Goal: Task Accomplishment & Management: Use online tool/utility

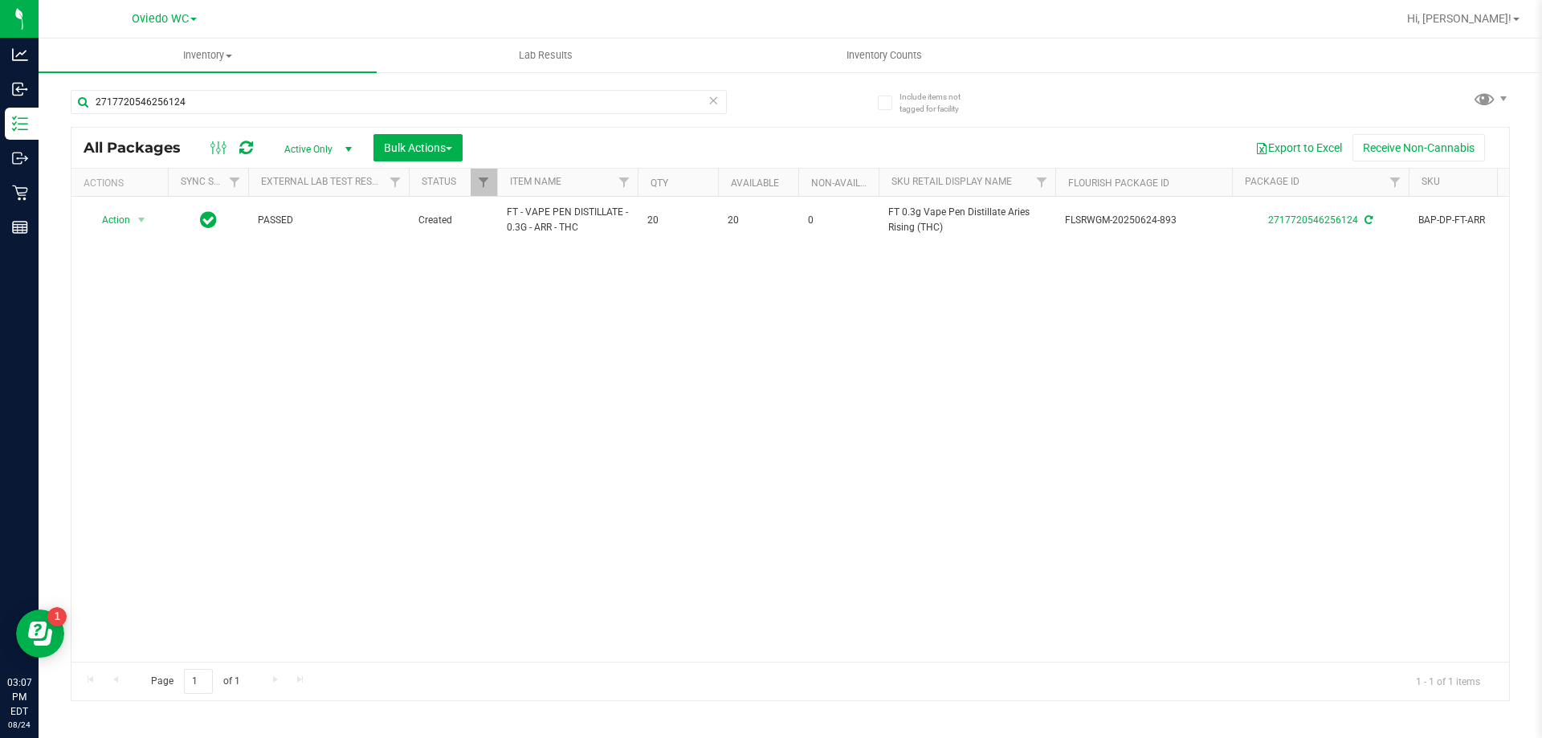
click at [713, 106] on icon at bounding box center [713, 99] width 11 height 19
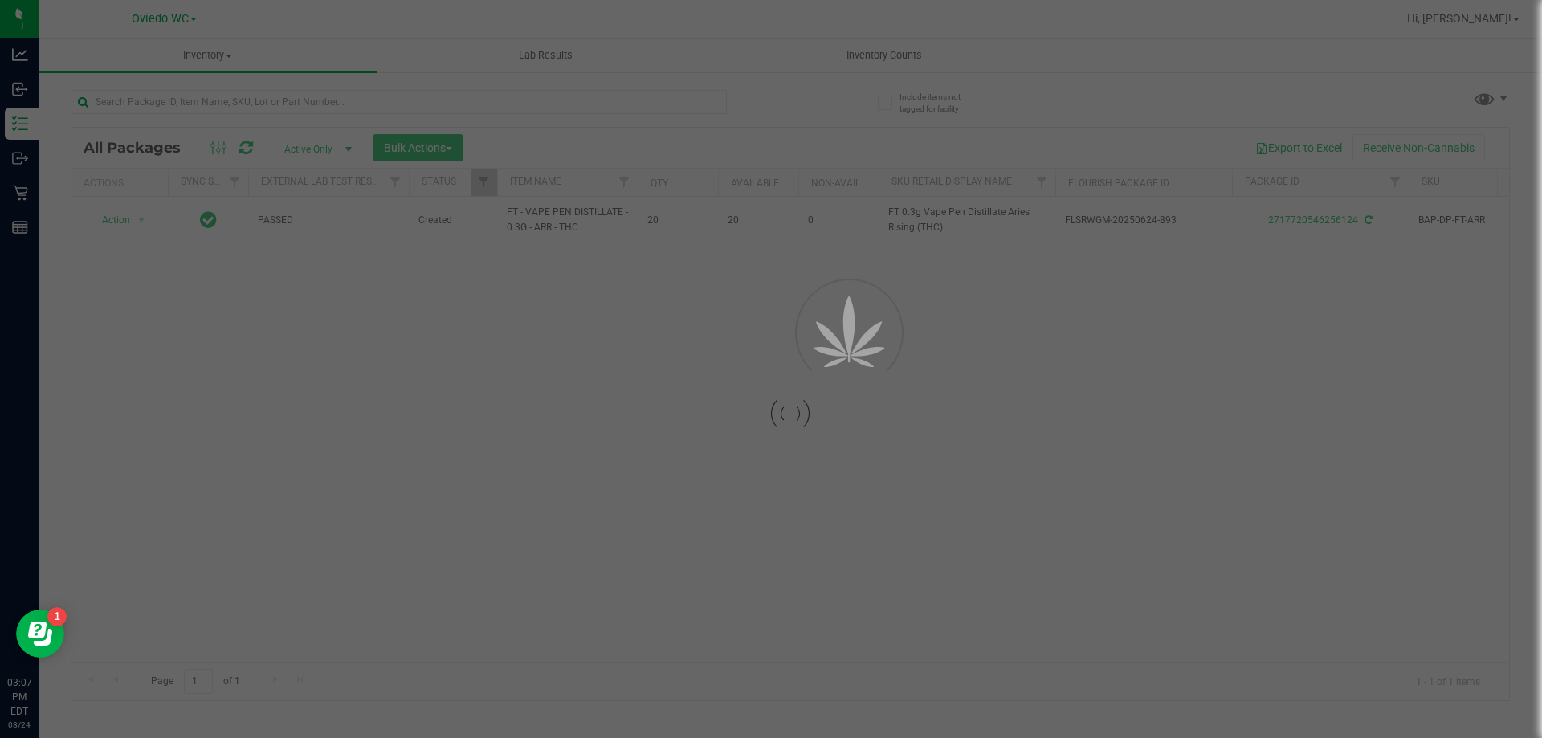
click at [646, 105] on div at bounding box center [771, 369] width 1542 height 738
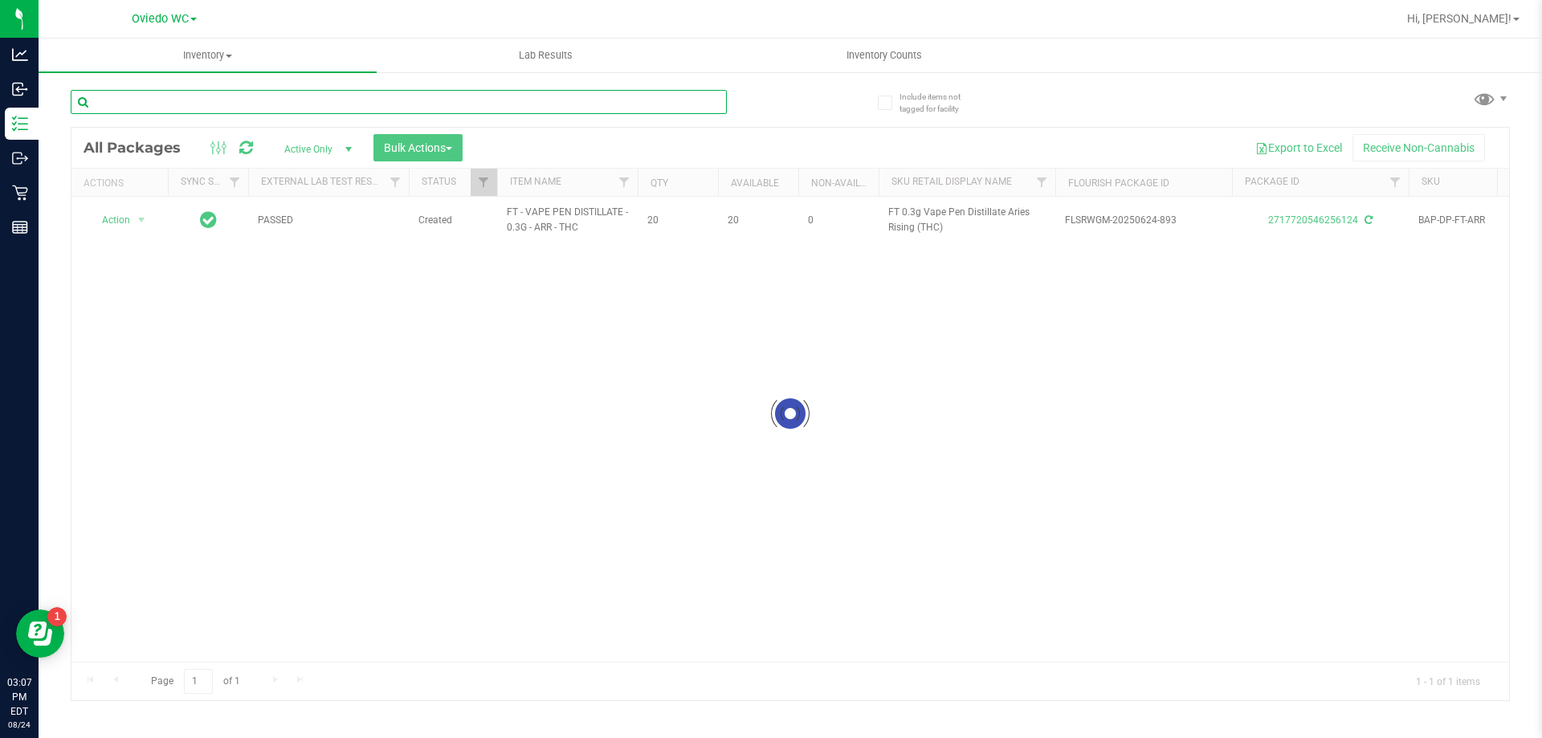
click at [643, 102] on input "text" at bounding box center [399, 102] width 656 height 24
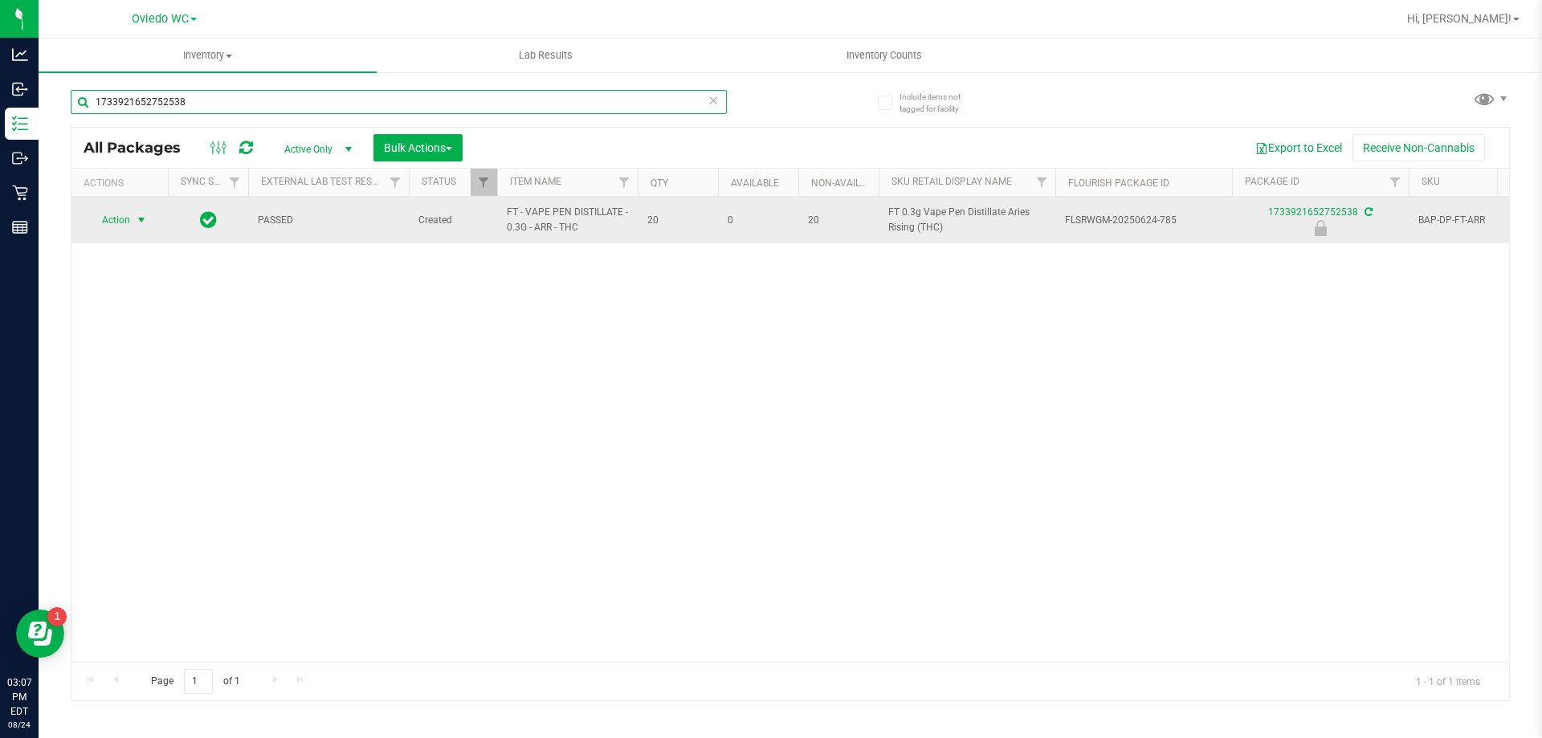
type input "1733921652752538"
click at [97, 223] on span "Action" at bounding box center [109, 220] width 43 height 22
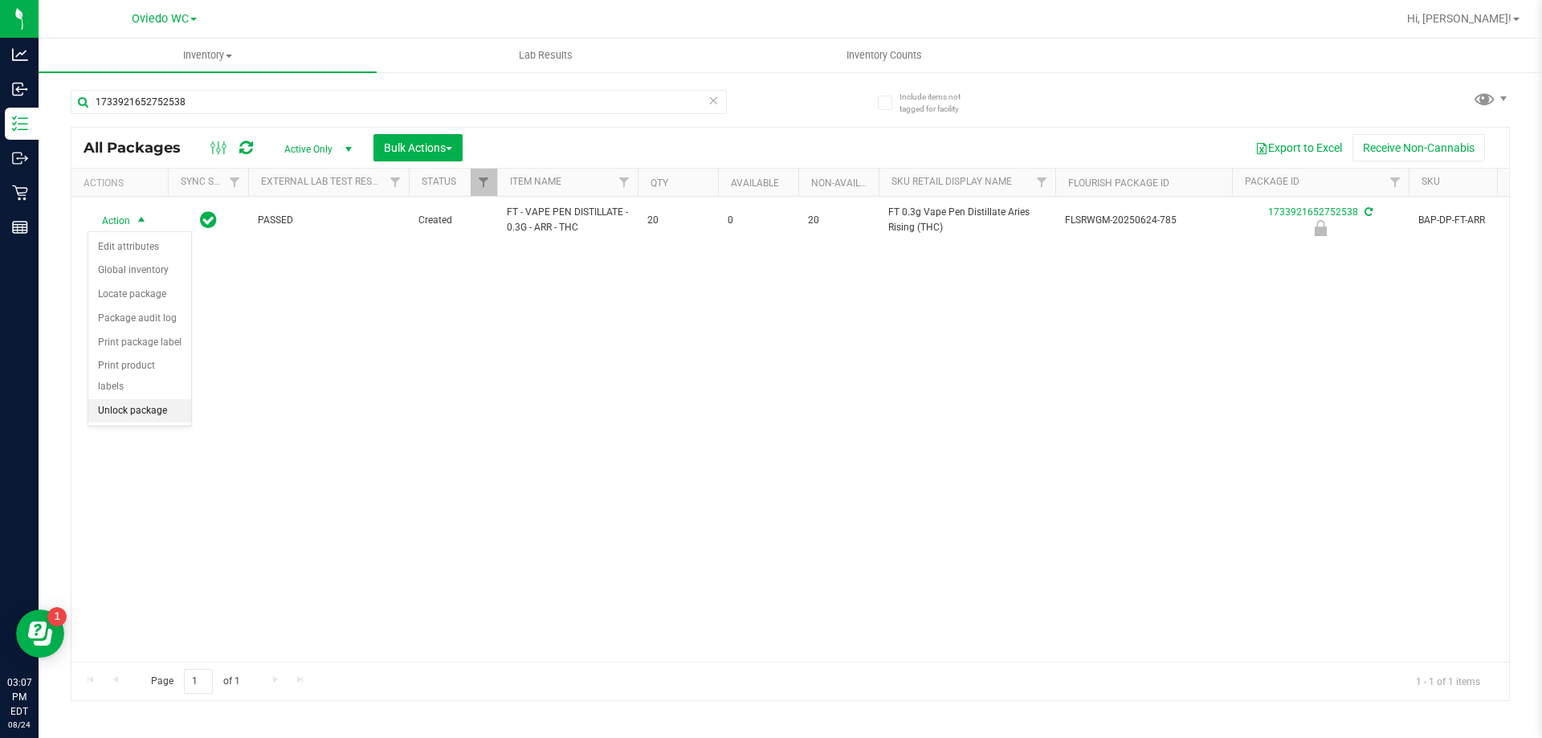
click at [132, 399] on li "Unlock package" at bounding box center [139, 411] width 103 height 24
click at [715, 96] on icon at bounding box center [713, 99] width 11 height 19
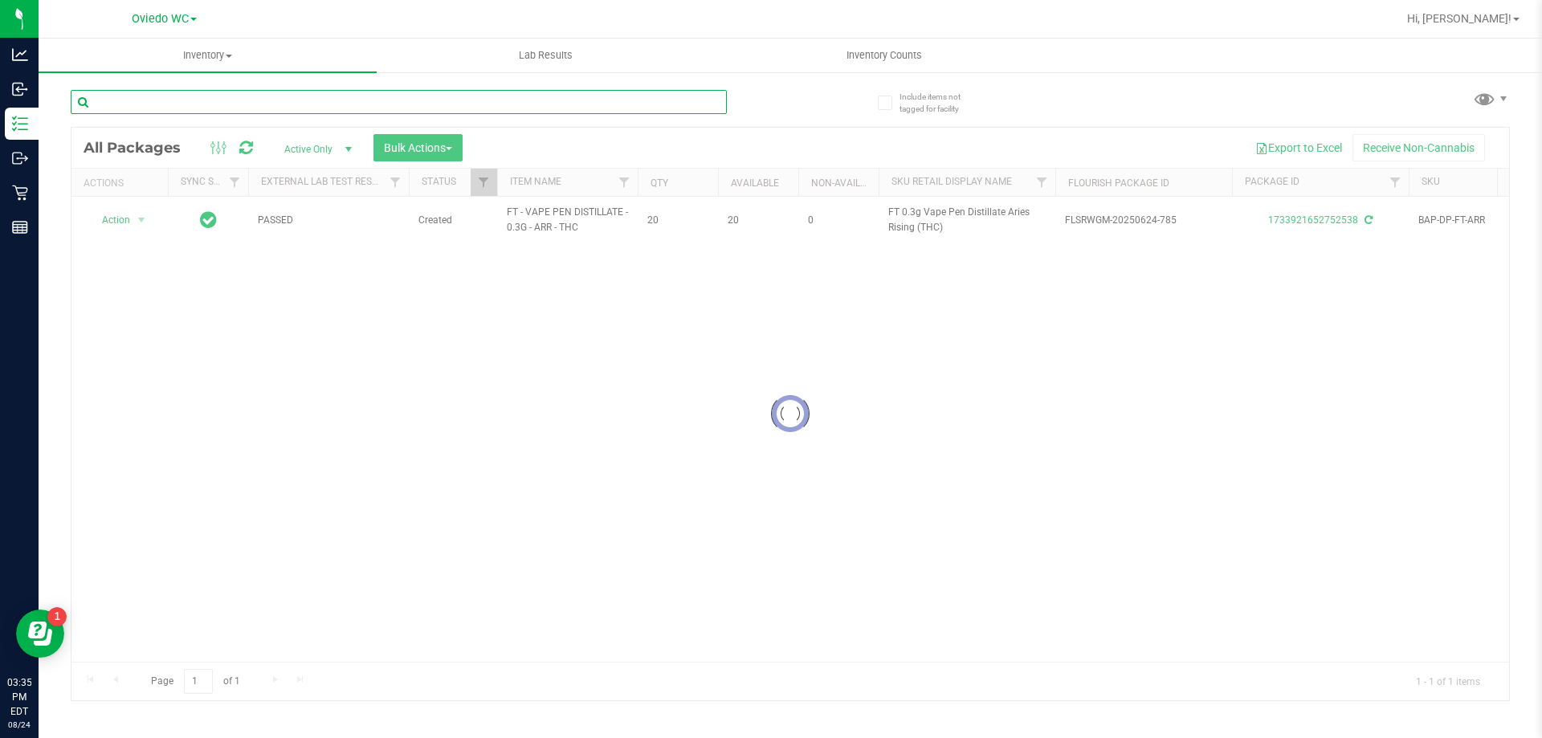
click at [644, 102] on input "text" at bounding box center [399, 102] width 656 height 24
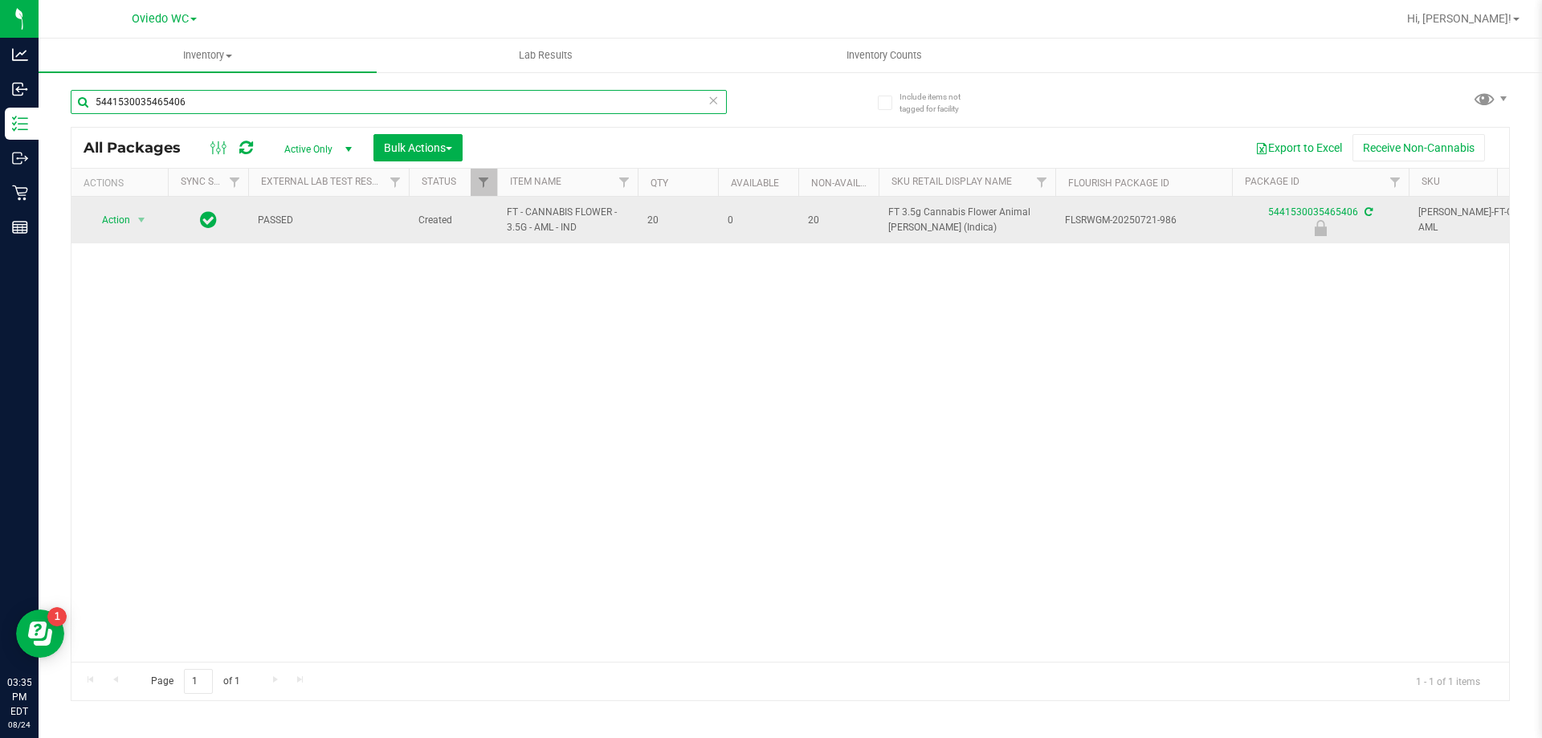
type input "5441530035465406"
click at [153, 227] on div "Action Action Edit attributes Global inventory Locate package Package audit log…" at bounding box center [119, 220] width 77 height 22
click at [109, 227] on span "Action" at bounding box center [109, 220] width 43 height 22
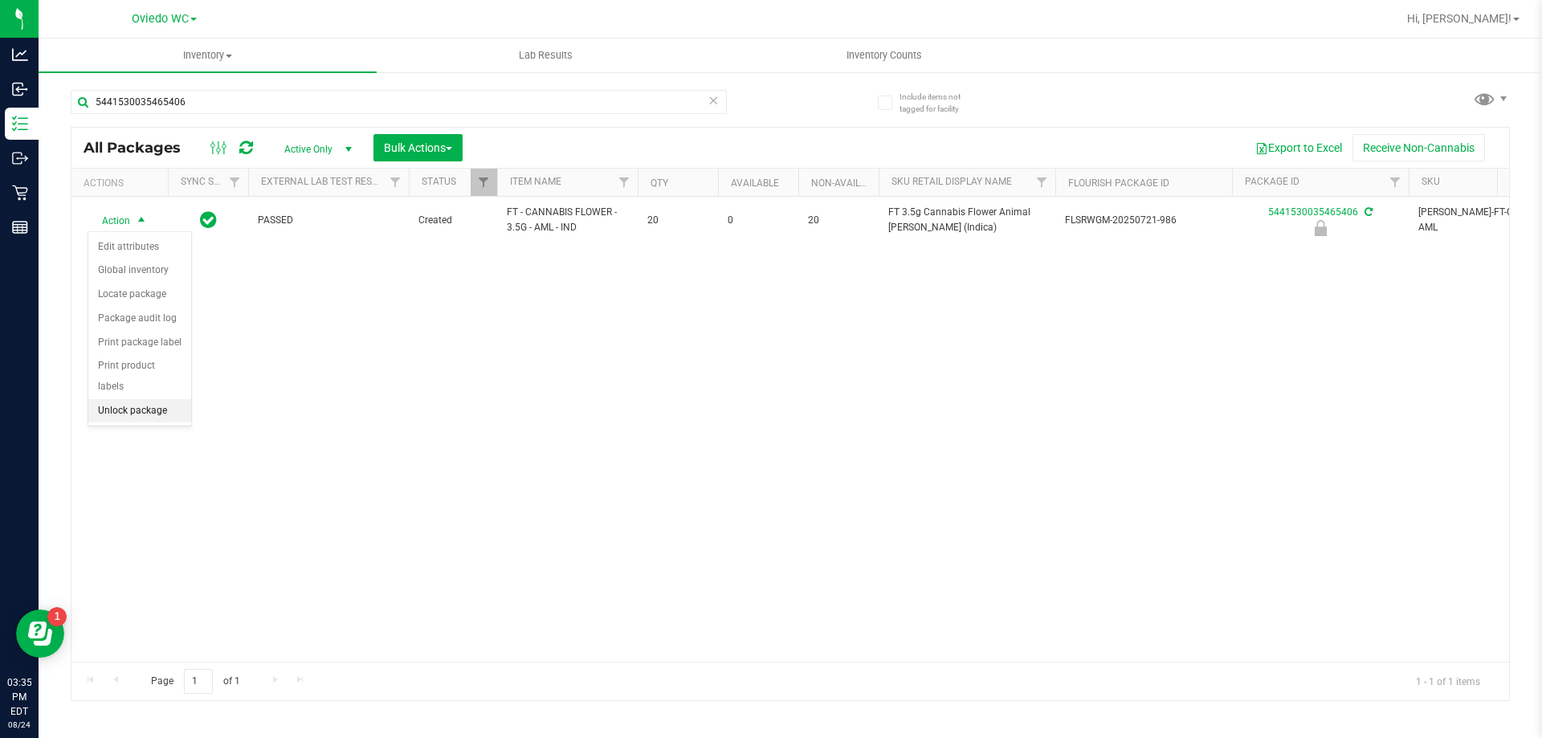
click at [133, 399] on li "Unlock package" at bounding box center [139, 411] width 103 height 24
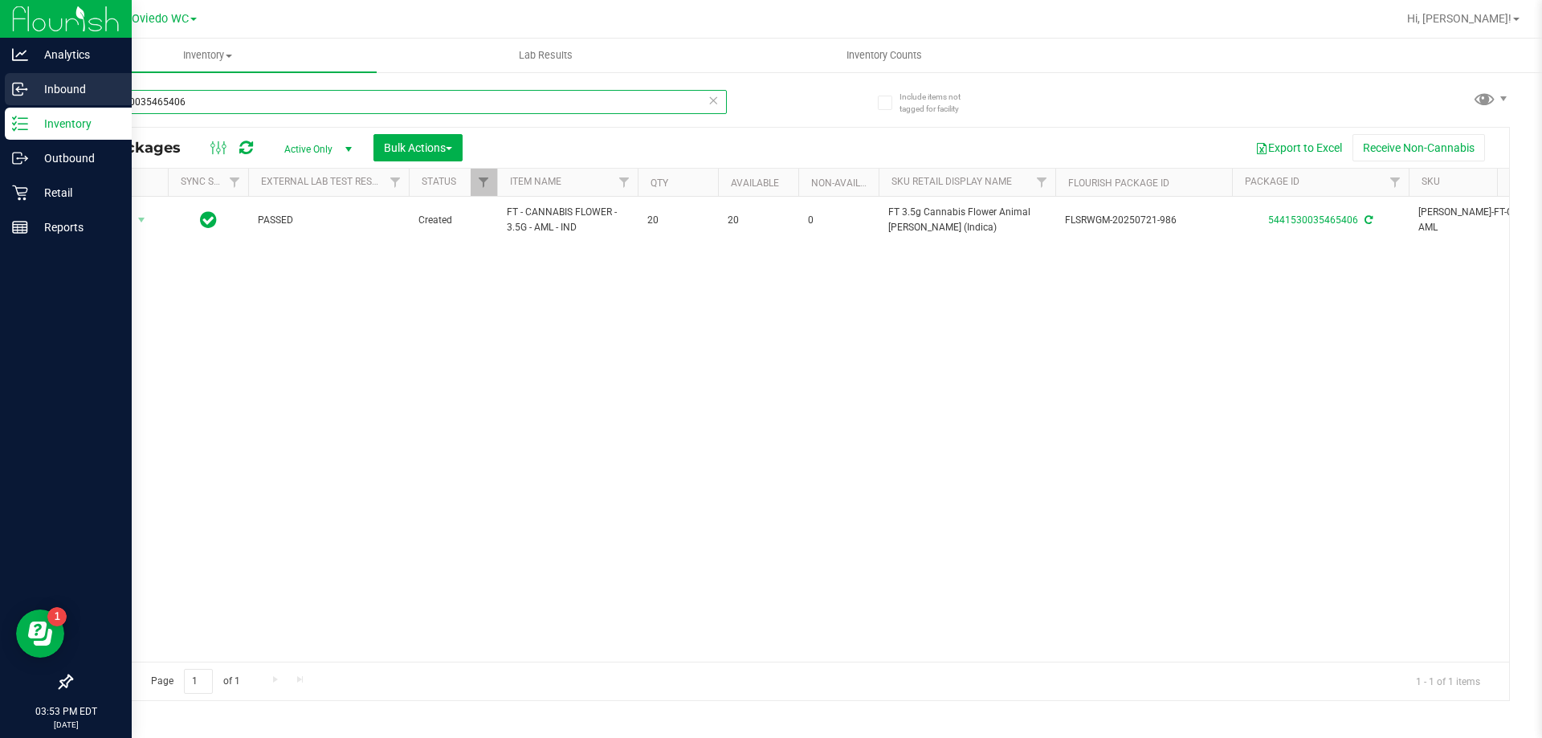
drag, startPoint x: 248, startPoint y: 106, endPoint x: 0, endPoint y: 89, distance: 248.8
click at [0, 89] on div "Analytics Inbound Inventory Outbound Retail Reports 03:53 PM EDT [DATE] 08/24 […" at bounding box center [771, 369] width 1542 height 738
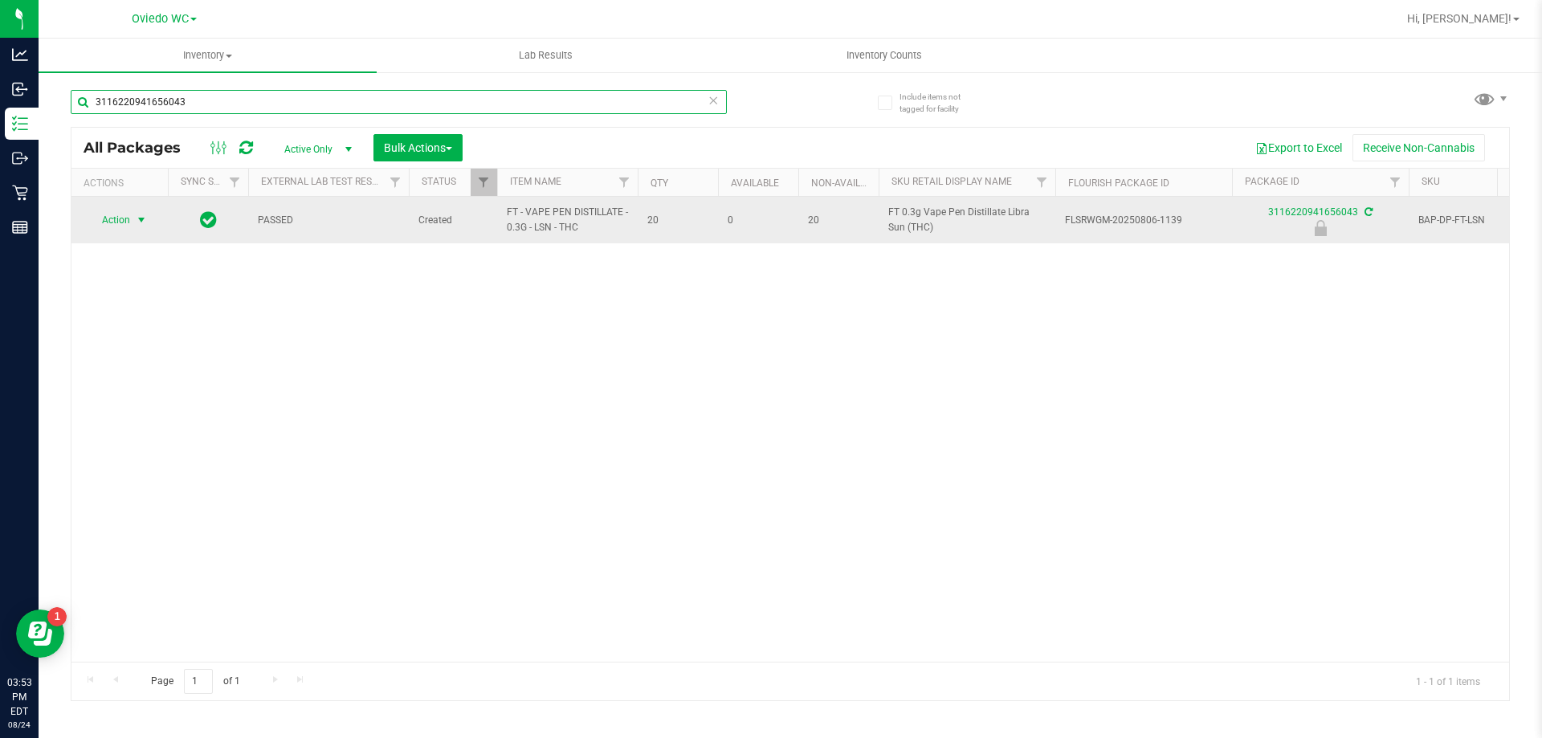
type input "3116220941656043"
click at [139, 219] on span "select" at bounding box center [141, 220] width 13 height 13
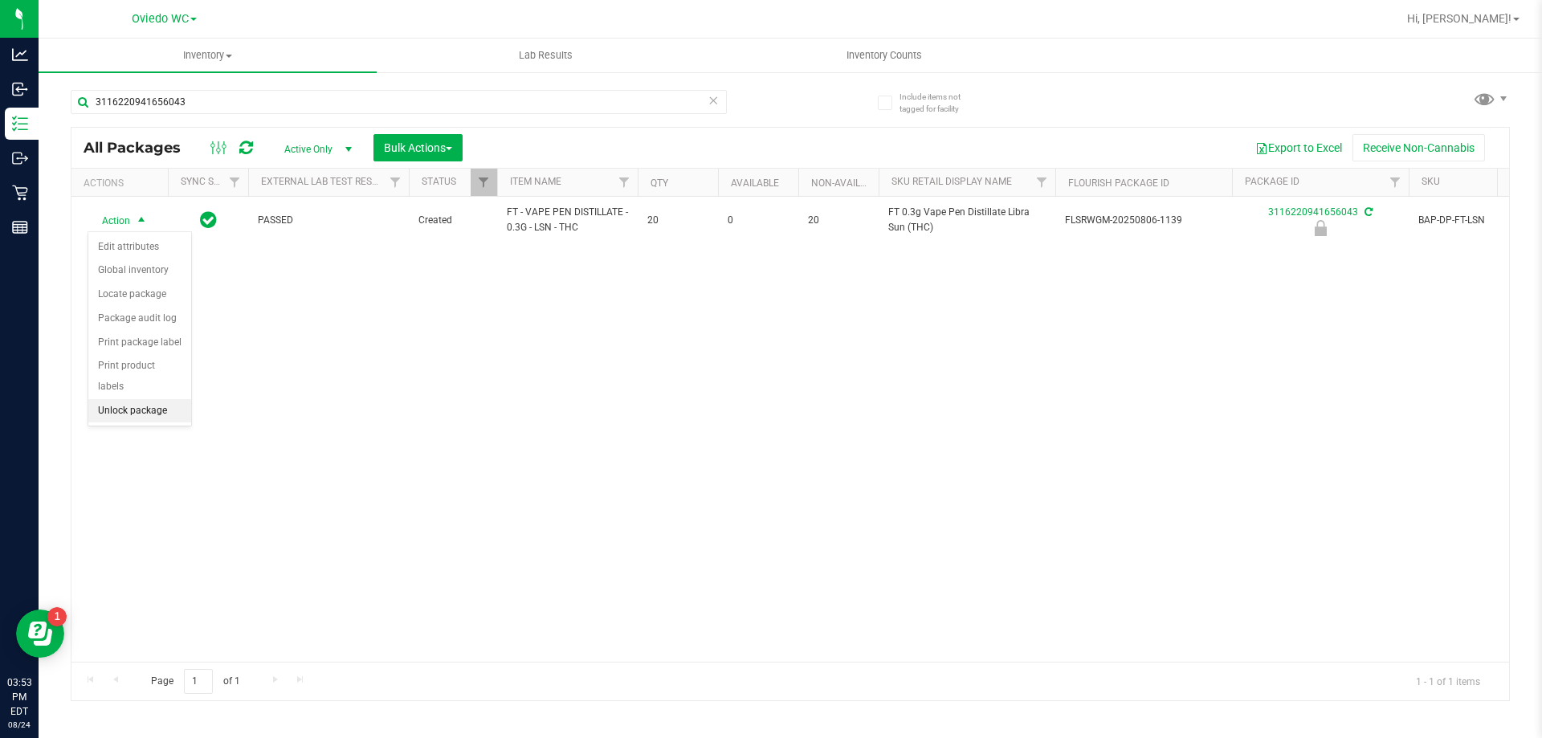
click at [142, 399] on li "Unlock package" at bounding box center [139, 411] width 103 height 24
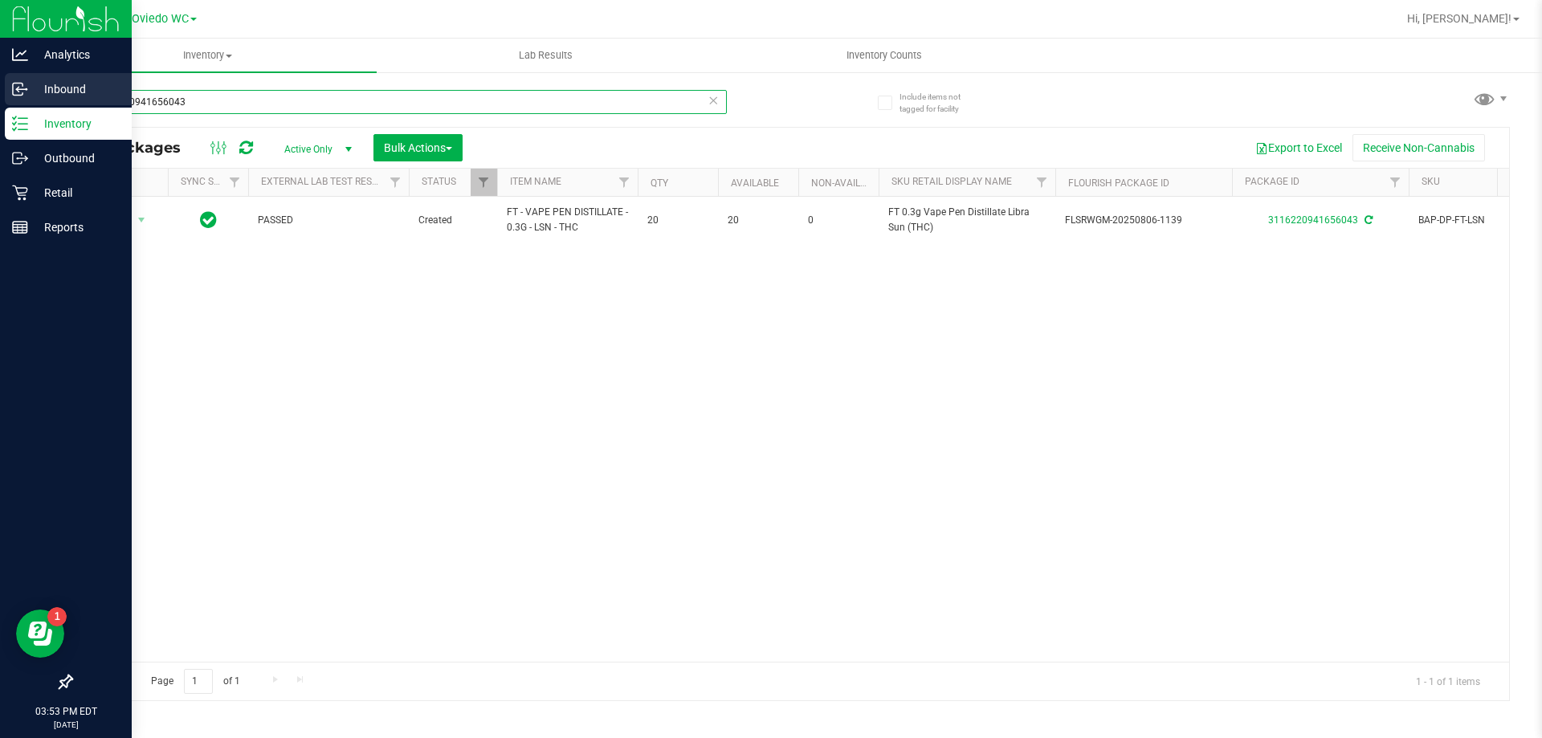
drag, startPoint x: 234, startPoint y: 100, endPoint x: 0, endPoint y: 100, distance: 233.8
click at [0, 100] on div "Analytics Inbound Inventory Outbound Retail Reports 03:53 PM EDT [DATE] 08/24 […" at bounding box center [771, 369] width 1542 height 738
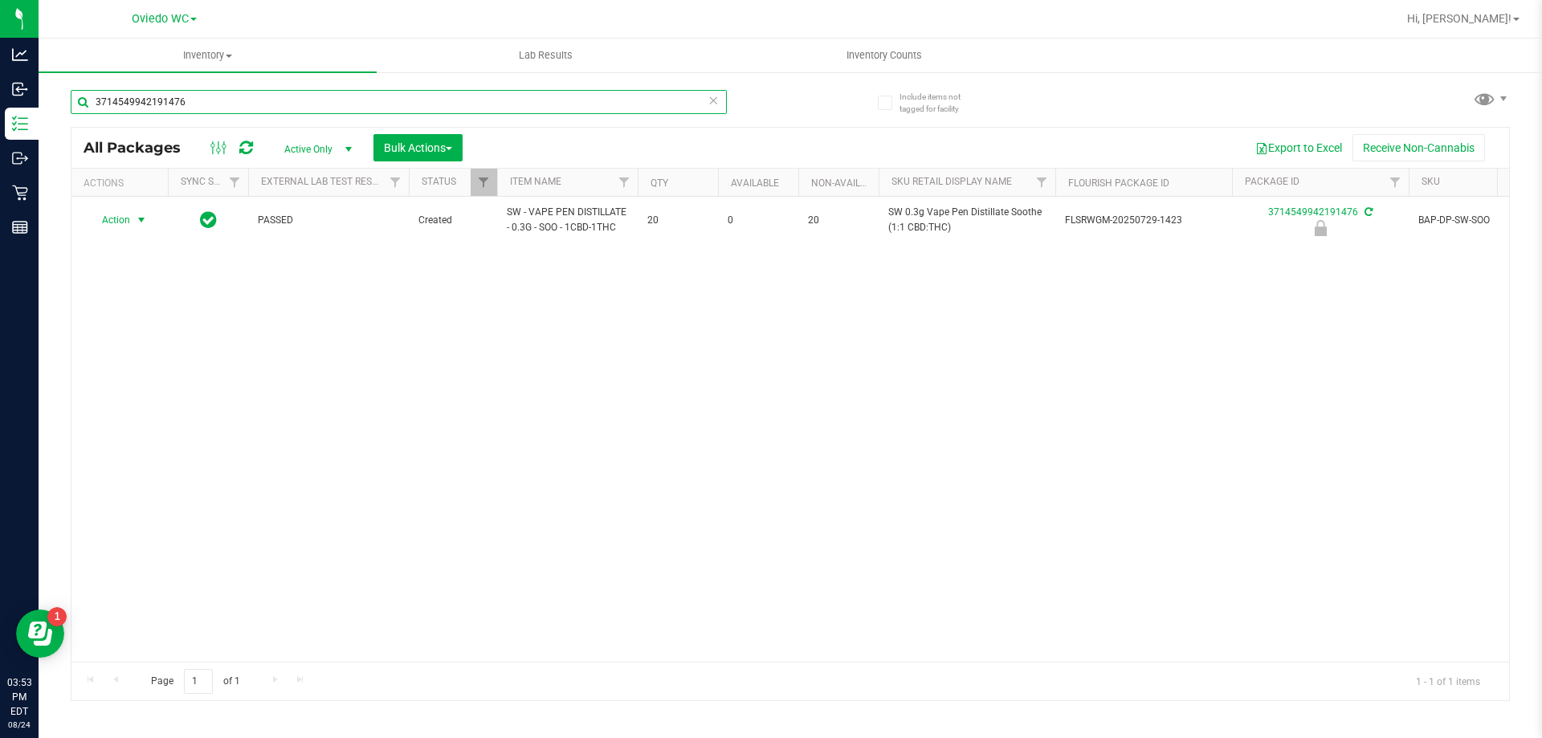
type input "3714549942191476"
click at [125, 221] on span "Action" at bounding box center [109, 220] width 43 height 22
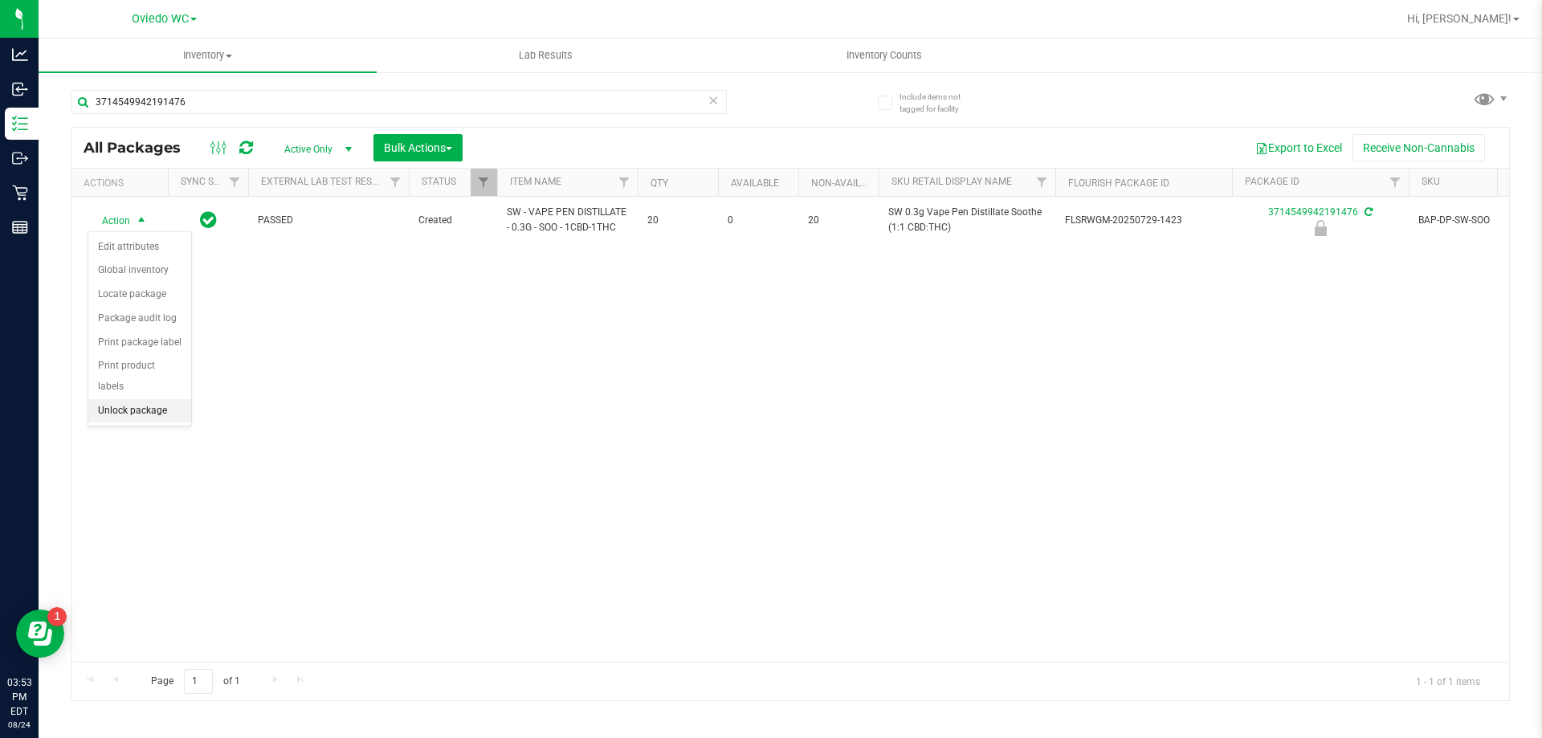
click at [125, 399] on li "Unlock package" at bounding box center [139, 411] width 103 height 24
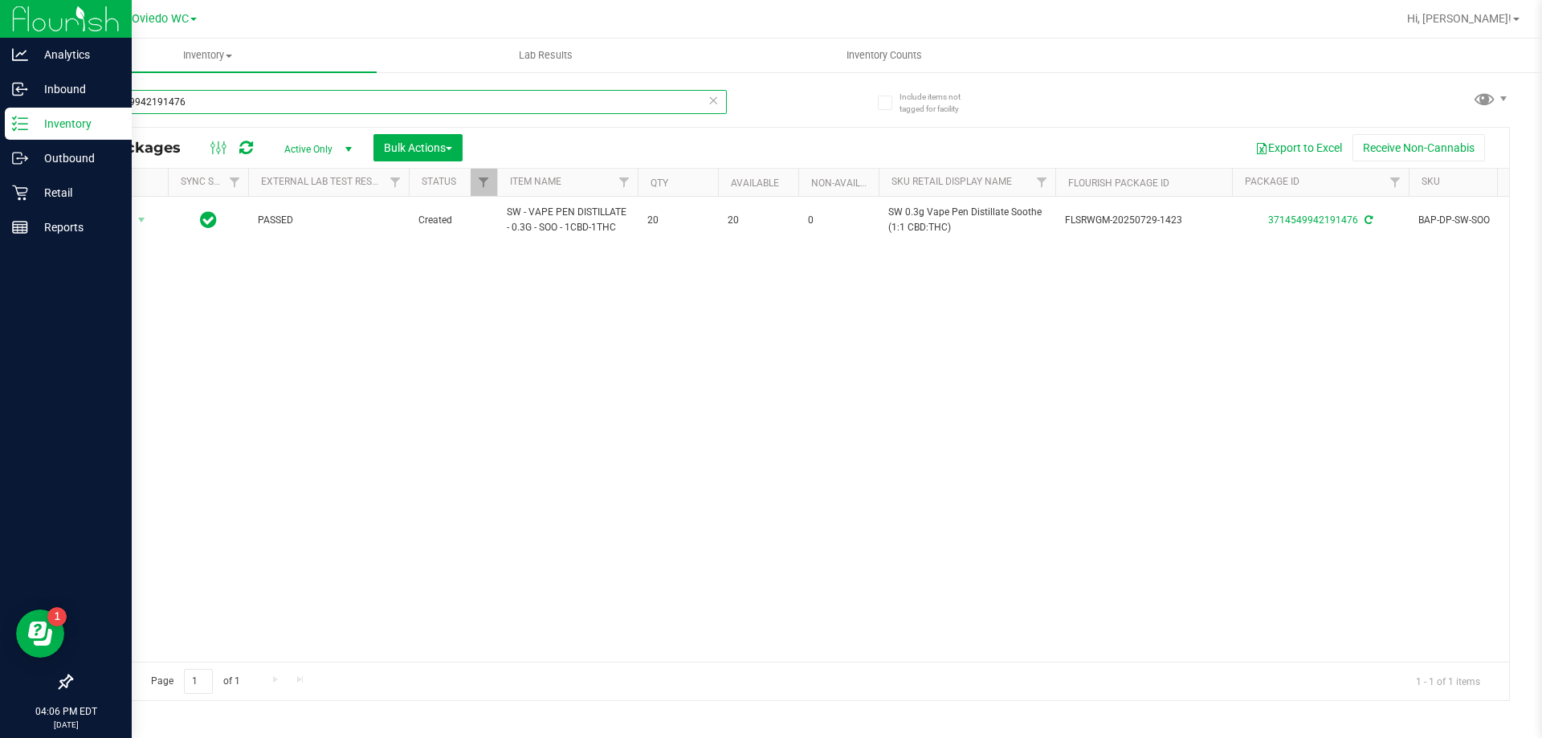
drag, startPoint x: 243, startPoint y: 96, endPoint x: 0, endPoint y: 112, distance: 243.2
click at [0, 113] on div "Analytics Inbound Inventory Outbound Retail Reports 04:06 PM EDT [DATE] 08/24 […" at bounding box center [771, 369] width 1542 height 738
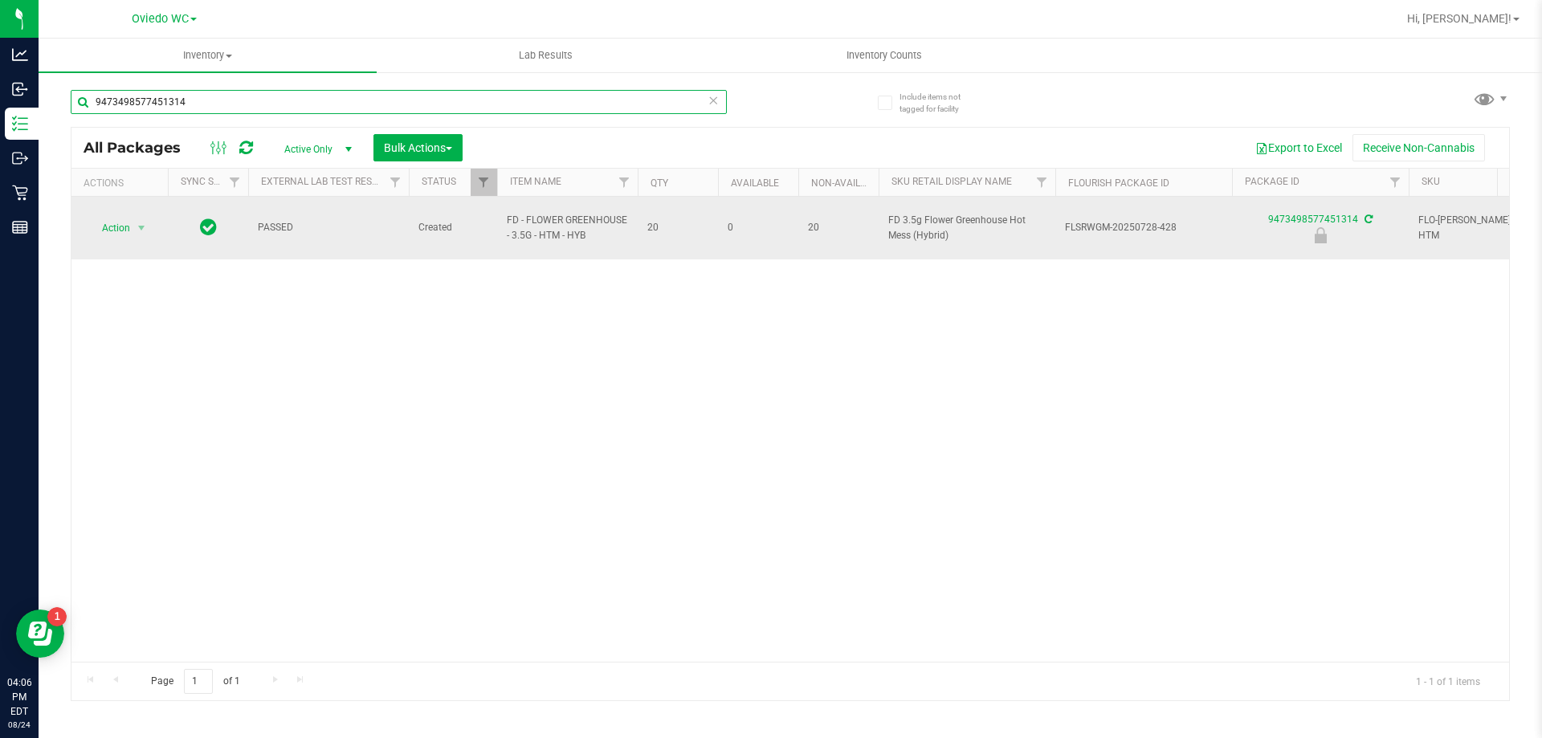
type input "9473498577451314"
drag, startPoint x: 574, startPoint y: 230, endPoint x: 496, endPoint y: 228, distance: 77.9
copy tr "FD - FLOWER GREENHOUSE - 3.5G - HTM - HYB"
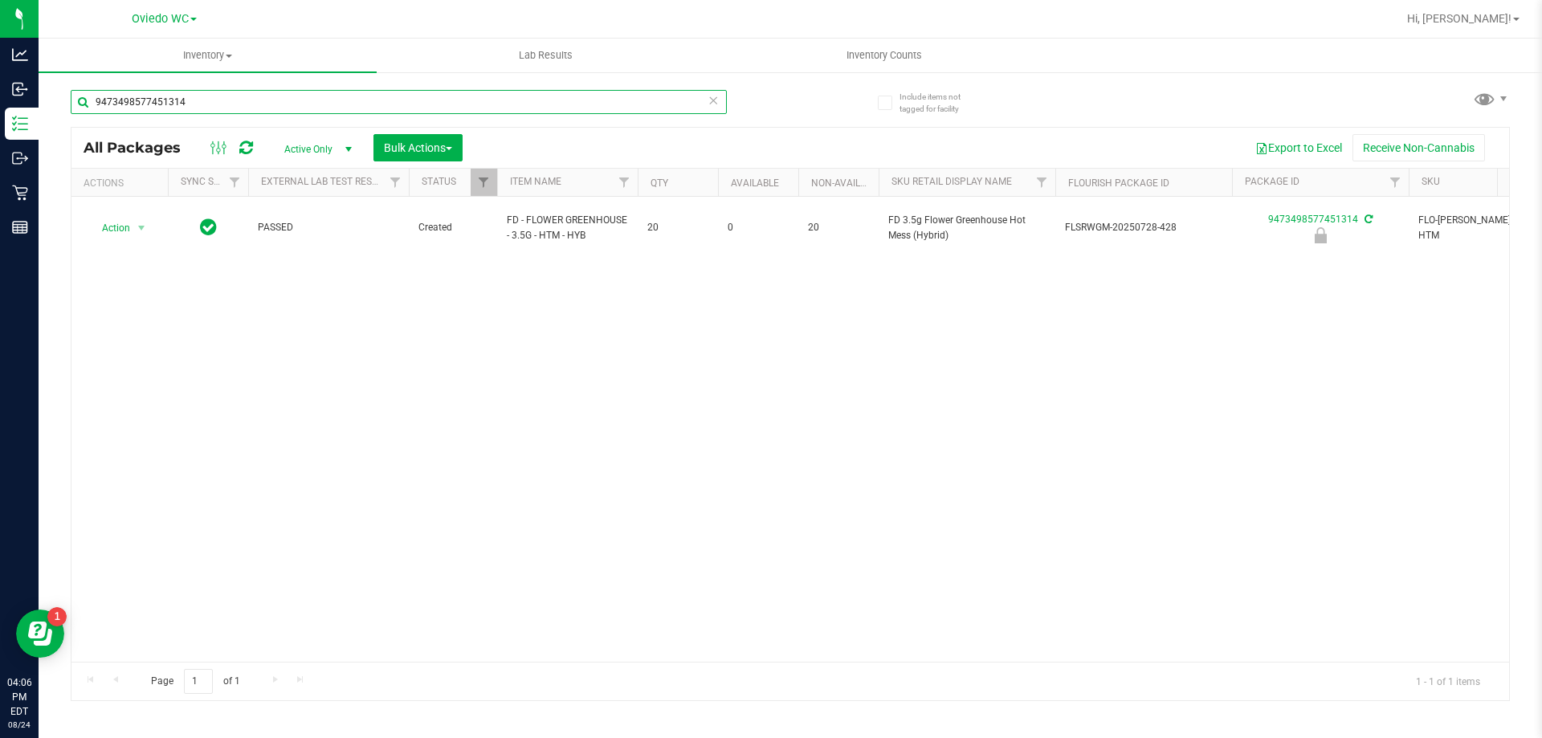
drag, startPoint x: 223, startPoint y: 104, endPoint x: 55, endPoint y: 105, distance: 167.1
click at [55, 105] on div "Include items not tagged for facility 9473498577451314 All Packages Active Only…" at bounding box center [791, 316] width 1504 height 490
paste input "FD - FLOWER GREENHOUSE - 3.5G - HTM - HYB"
type input "FD - FLOWER GREENHOUSE - 3.5G - HTM - HYB"
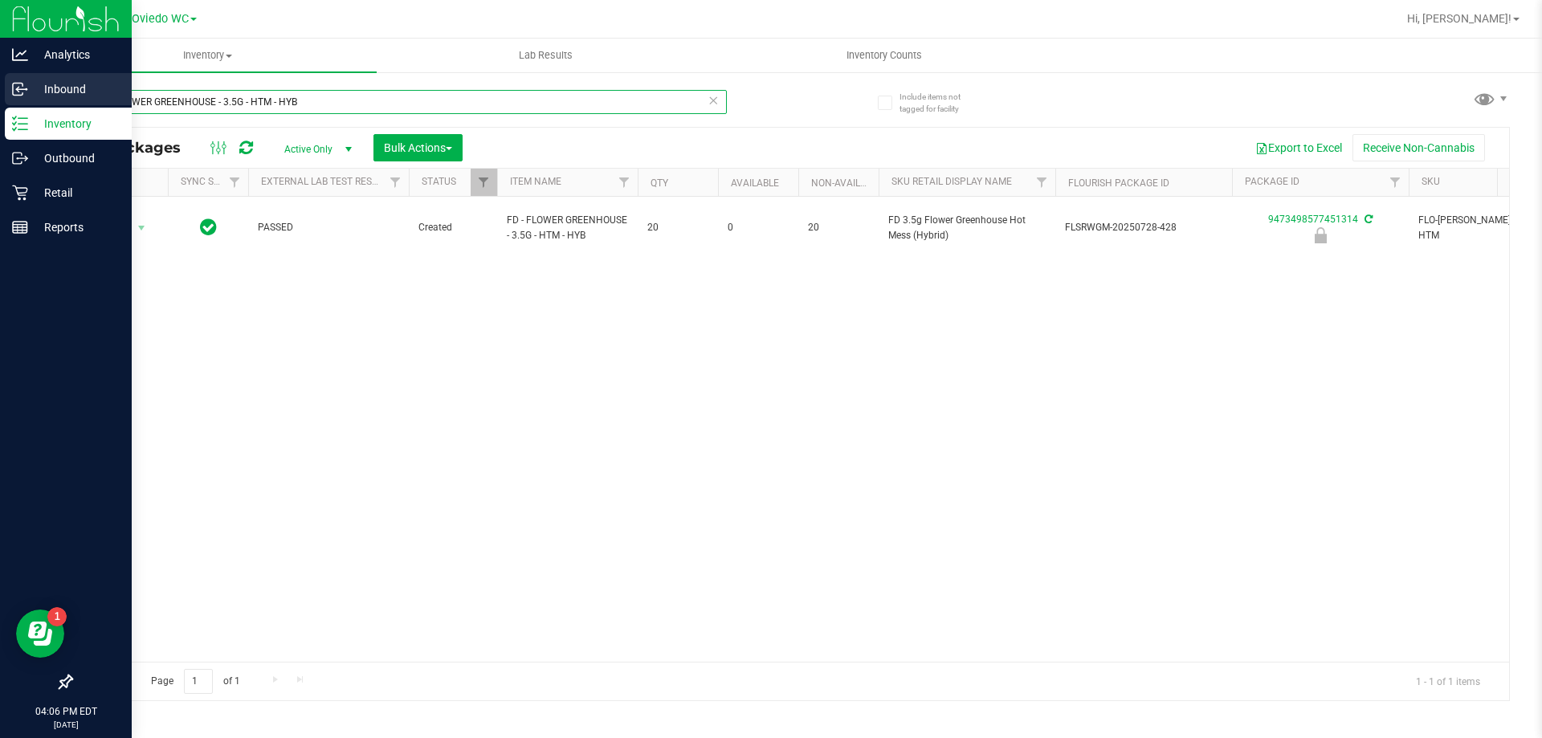
drag, startPoint x: 333, startPoint y: 99, endPoint x: 2, endPoint y: 90, distance: 331.1
click at [0, 96] on div "Analytics Inbound Inventory Outbound Retail Reports 04:06 PM EDT [DATE] 08/24 […" at bounding box center [771, 369] width 1542 height 738
type input "9473498577451314"
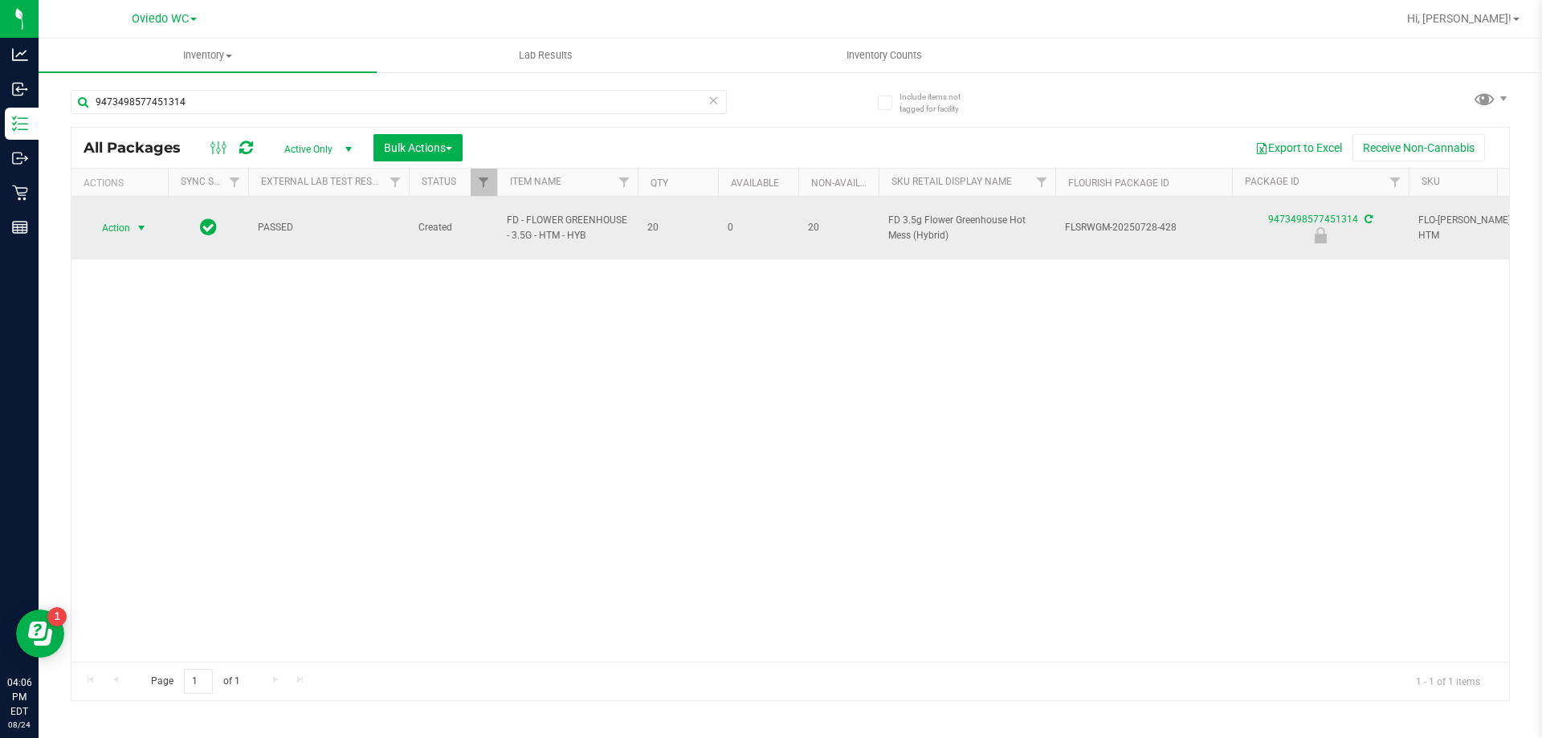
click at [134, 222] on span "select" at bounding box center [142, 228] width 20 height 22
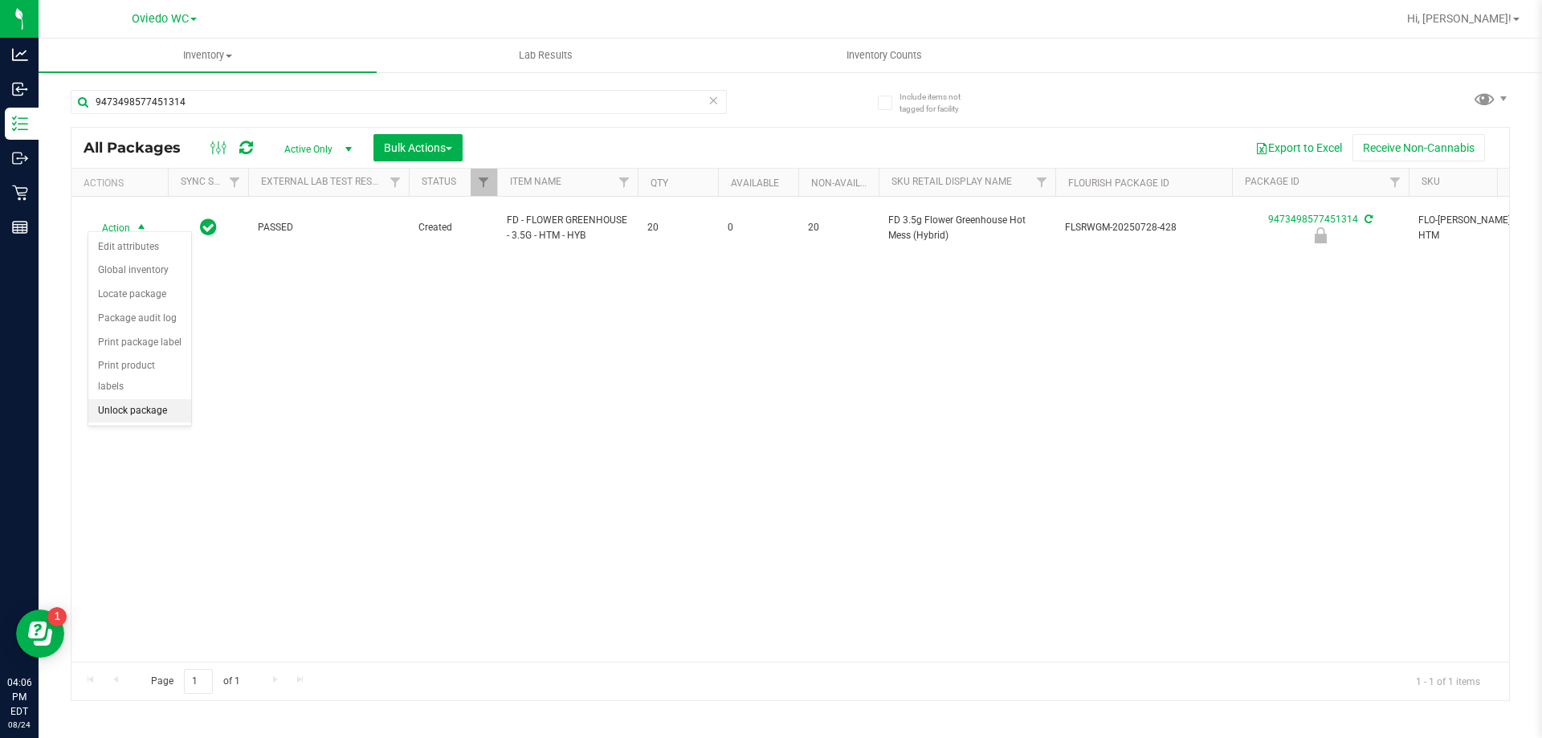
click at [127, 399] on li "Unlock package" at bounding box center [139, 411] width 103 height 24
